Goal: Information Seeking & Learning: Learn about a topic

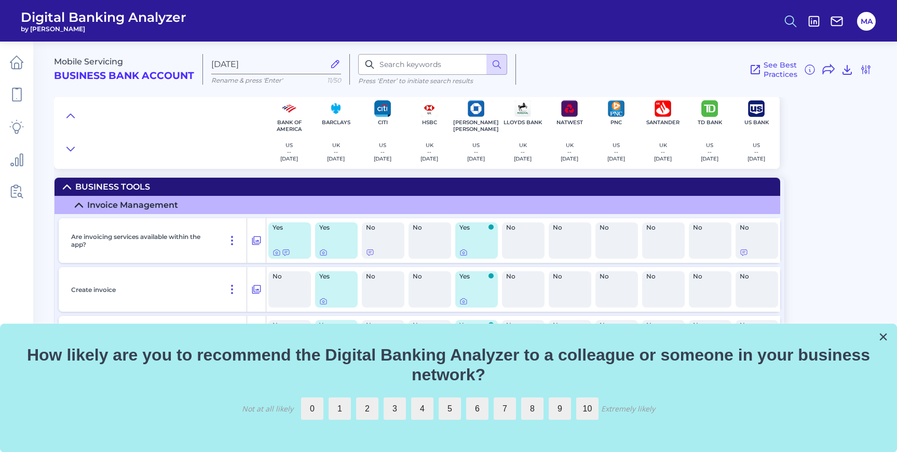
click at [786, 25] on icon at bounding box center [790, 21] width 15 height 15
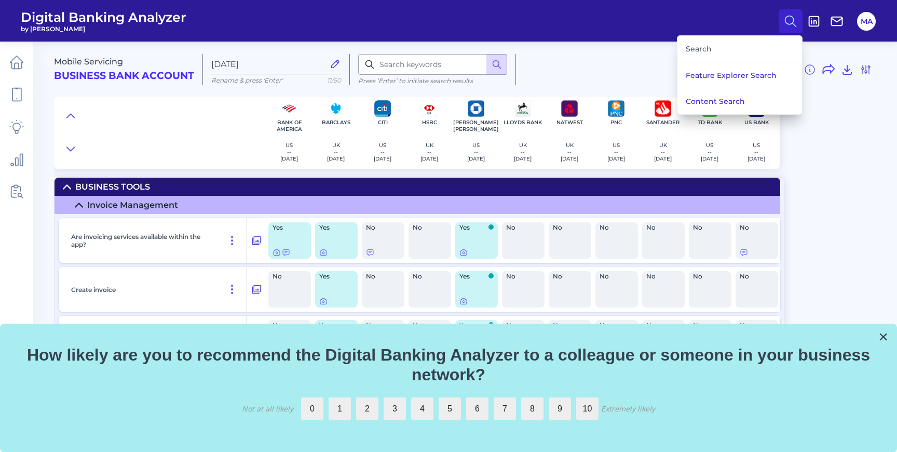
click at [750, 46] on div "Search" at bounding box center [740, 49] width 116 height 26
click at [710, 46] on div "Search" at bounding box center [740, 49] width 116 height 26
click at [812, 10] on nav "Search Feature Explorer Search Content Search MA" at bounding box center [829, 20] width 100 height 23
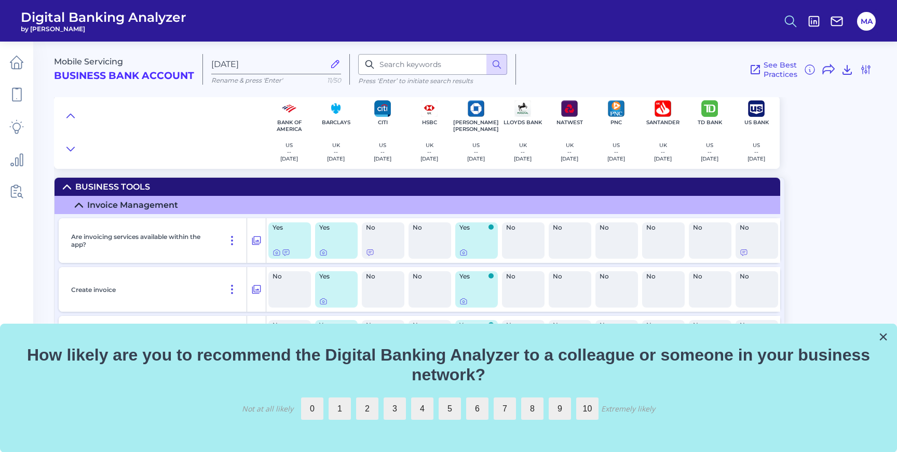
click at [783, 20] on icon at bounding box center [790, 21] width 15 height 15
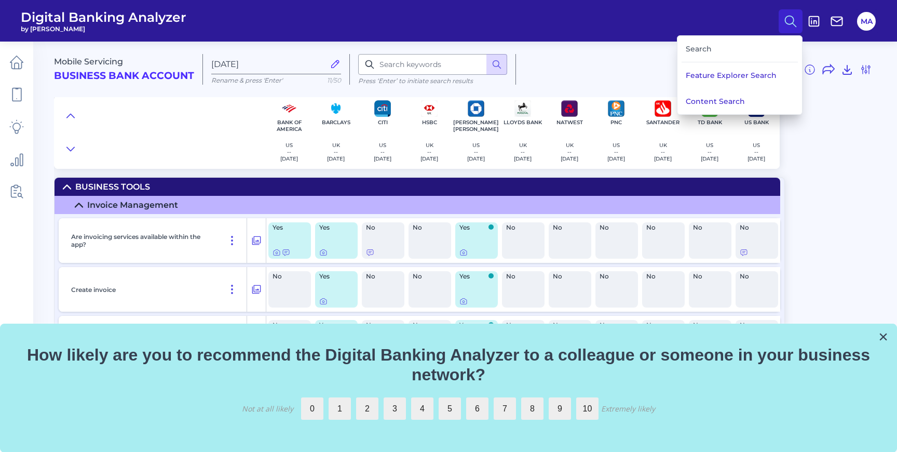
click at [699, 46] on div "Search" at bounding box center [740, 49] width 116 height 26
click at [453, 53] on div "Mobile Servicing Business Bank Account Aug 28 2025 Rename & press 'Enter' 11/50…" at bounding box center [473, 65] width 839 height 64
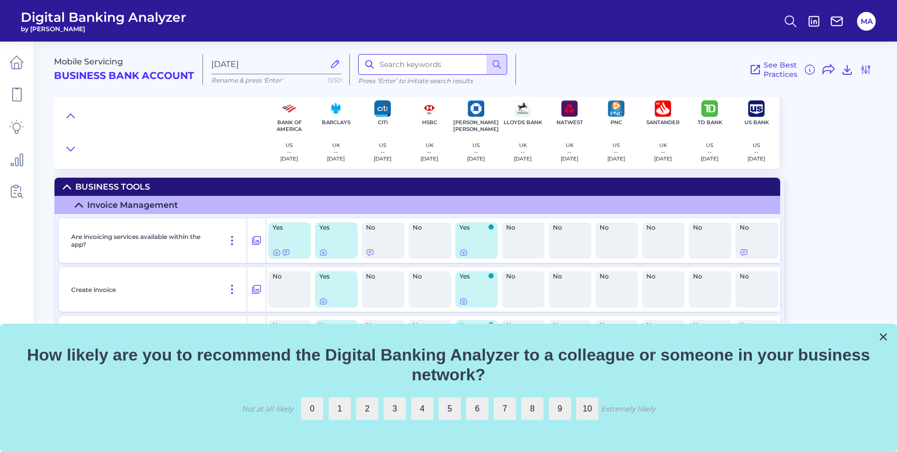
click at [443, 59] on input at bounding box center [432, 64] width 149 height 21
type input "KBZ Pay"
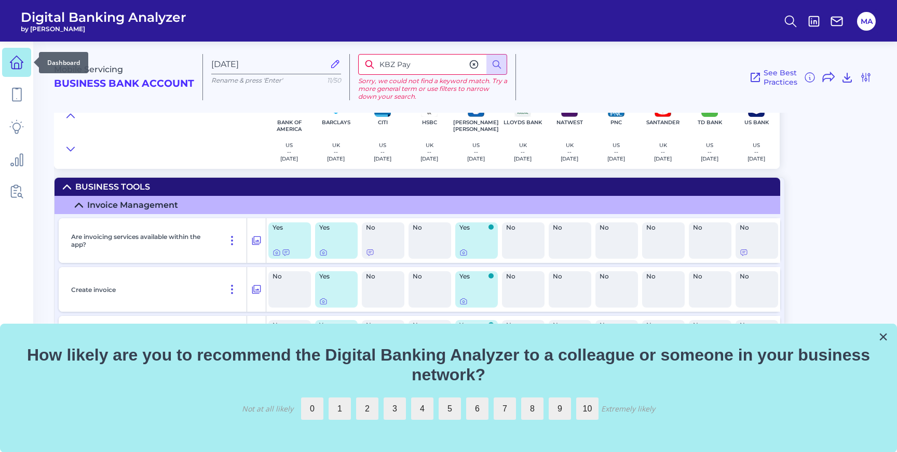
click at [9, 59] on icon at bounding box center [16, 62] width 15 height 15
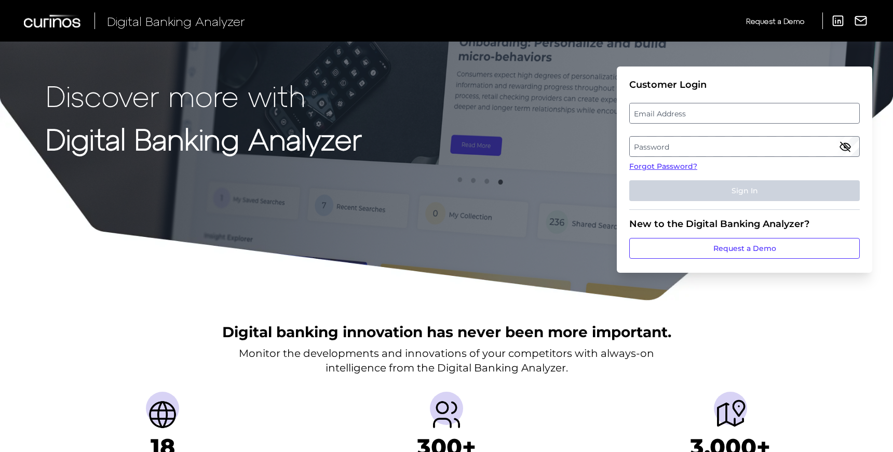
click at [648, 109] on label "Email Address" at bounding box center [744, 113] width 229 height 19
click at [648, 109] on input "email" at bounding box center [744, 113] width 230 height 21
click at [641, 147] on label "Password" at bounding box center [744, 146] width 229 height 19
click at [655, 118] on label "Email Address" at bounding box center [744, 113] width 229 height 19
click at [655, 118] on input "email" at bounding box center [744, 113] width 230 height 21
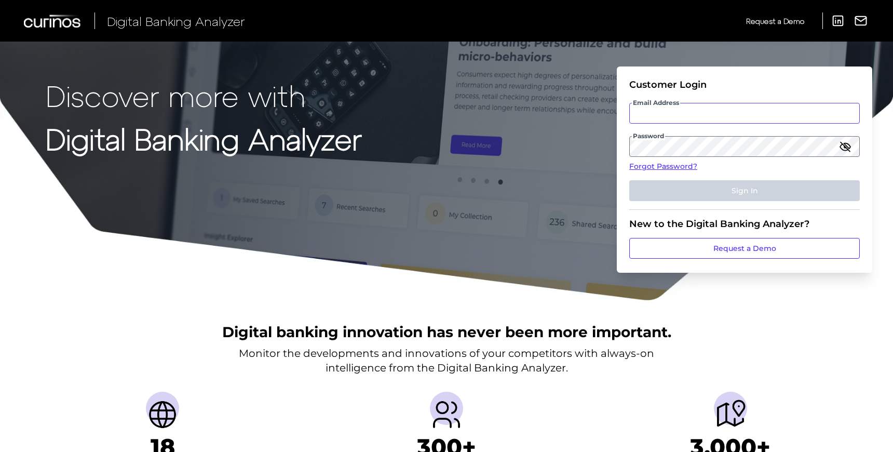
click at [652, 112] on input "Email Address" at bounding box center [744, 113] width 230 height 21
type input "[EMAIL_ADDRESS][DOMAIN_NAME]"
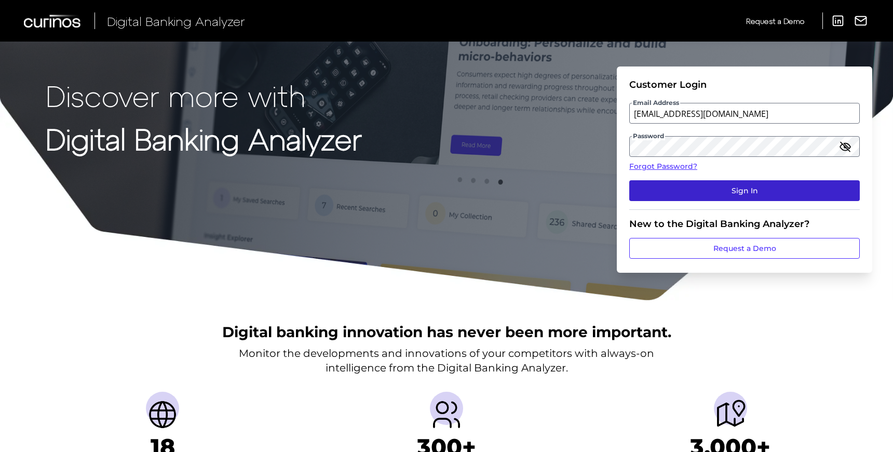
click at [699, 186] on button "Sign In" at bounding box center [744, 190] width 230 height 21
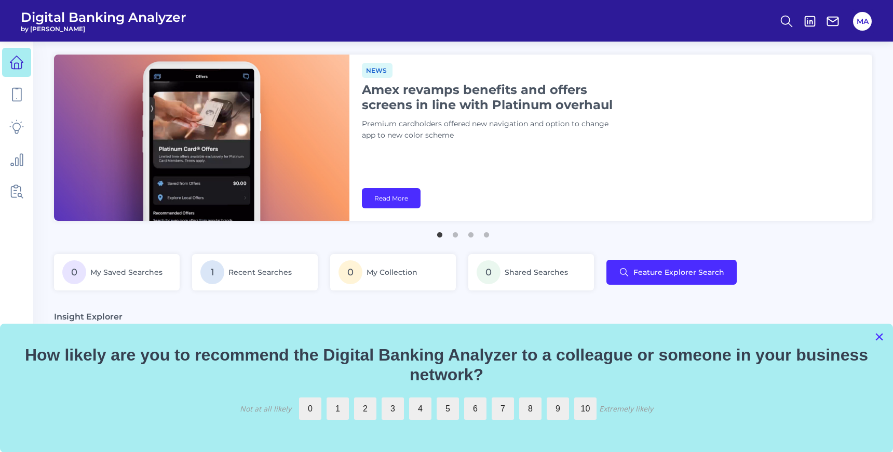
click at [881, 336] on button "×" at bounding box center [879, 336] width 10 height 17
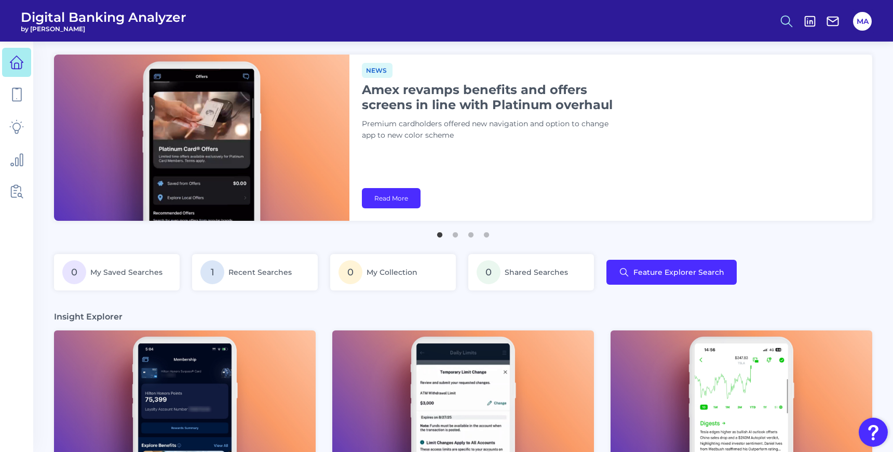
click at [783, 20] on icon at bounding box center [786, 21] width 15 height 15
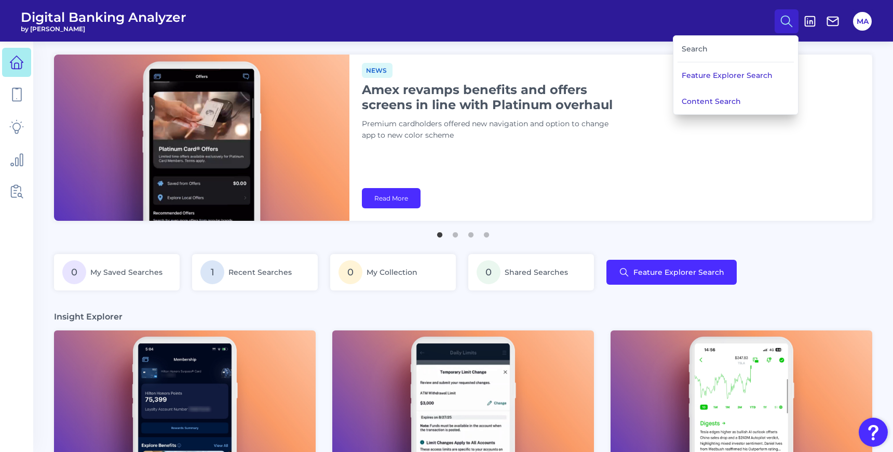
click at [741, 46] on div "Search" at bounding box center [735, 49] width 116 height 26
click at [703, 56] on div "Search" at bounding box center [735, 49] width 116 height 26
click at [855, 208] on div "News Amex revamps benefits and offers screens in line with Platinum overhaul Pr…" at bounding box center [610, 138] width 523 height 166
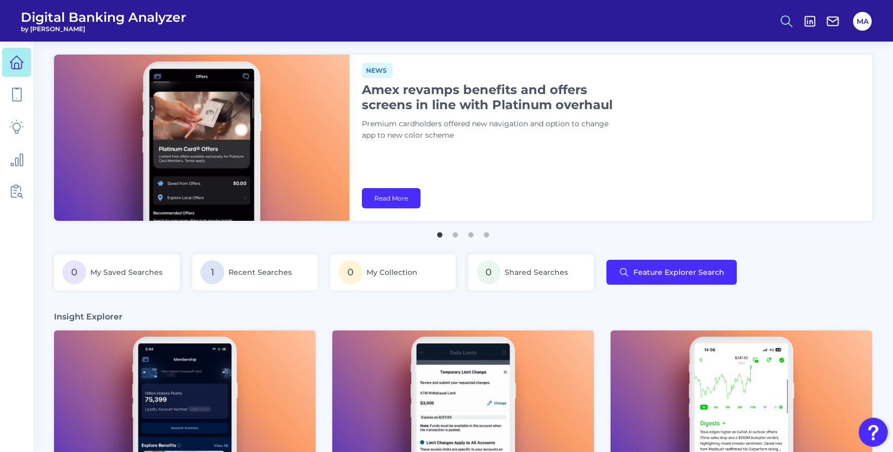
click at [786, 18] on icon at bounding box center [786, 21] width 15 height 15
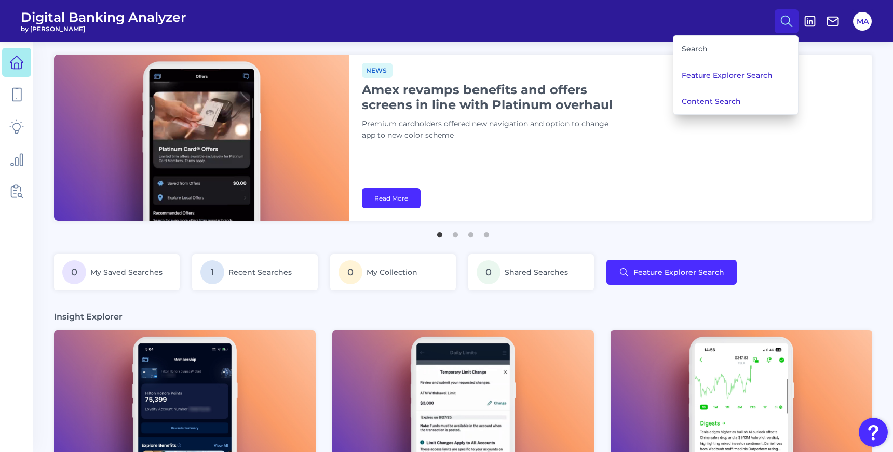
click at [686, 47] on div "Search" at bounding box center [735, 49] width 116 height 26
